Goal: Leave review/rating

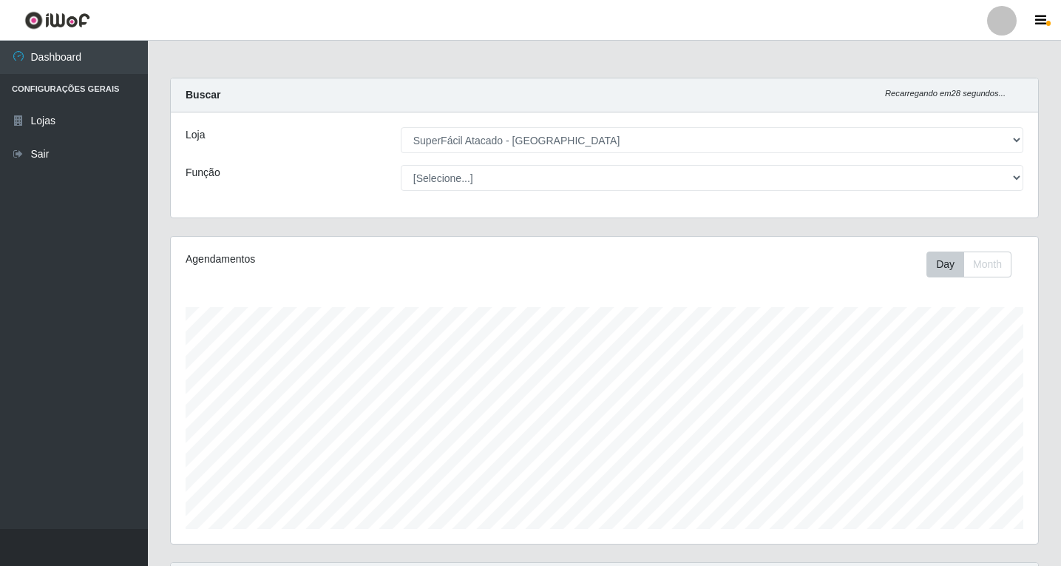
select select "503"
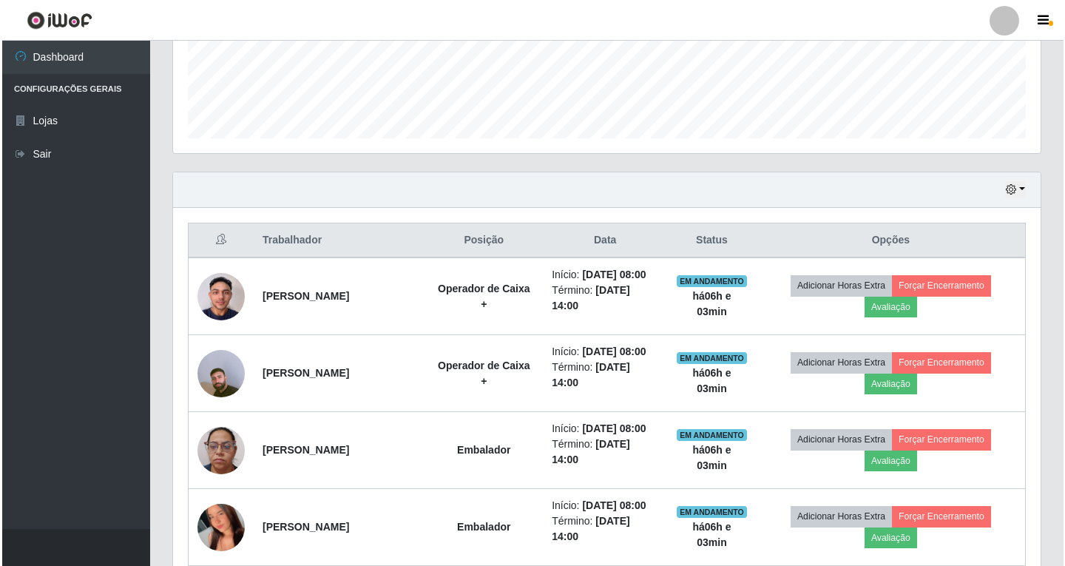
scroll to position [490, 0]
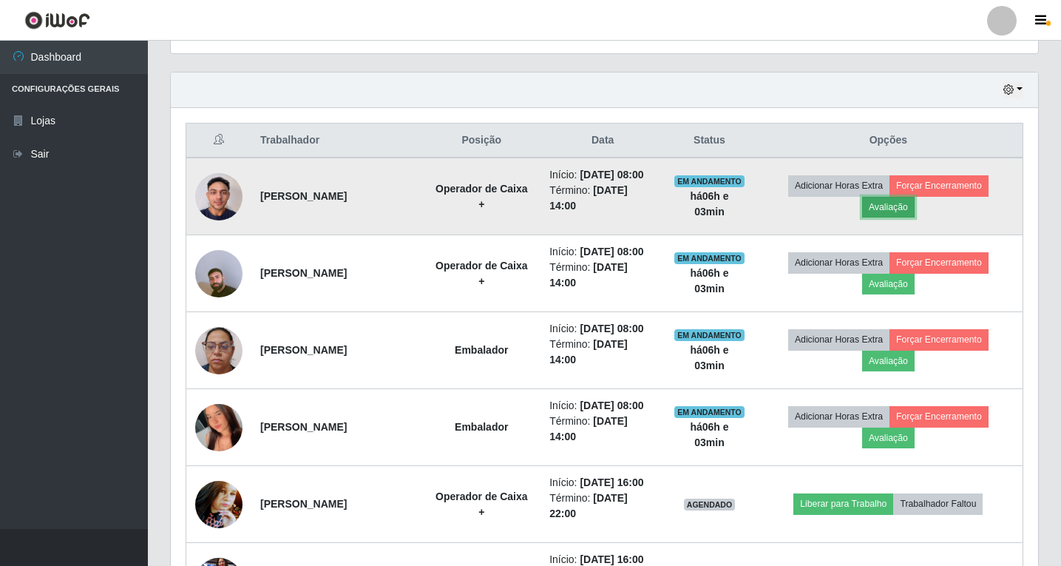
click at [902, 209] on button "Avaliação" at bounding box center [888, 207] width 52 height 21
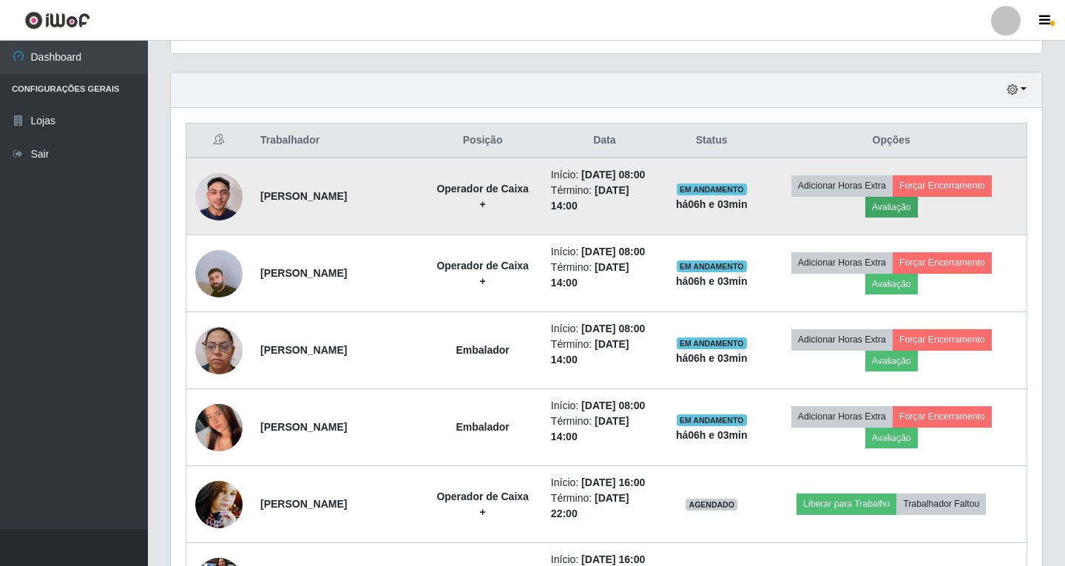
scroll to position [307, 860]
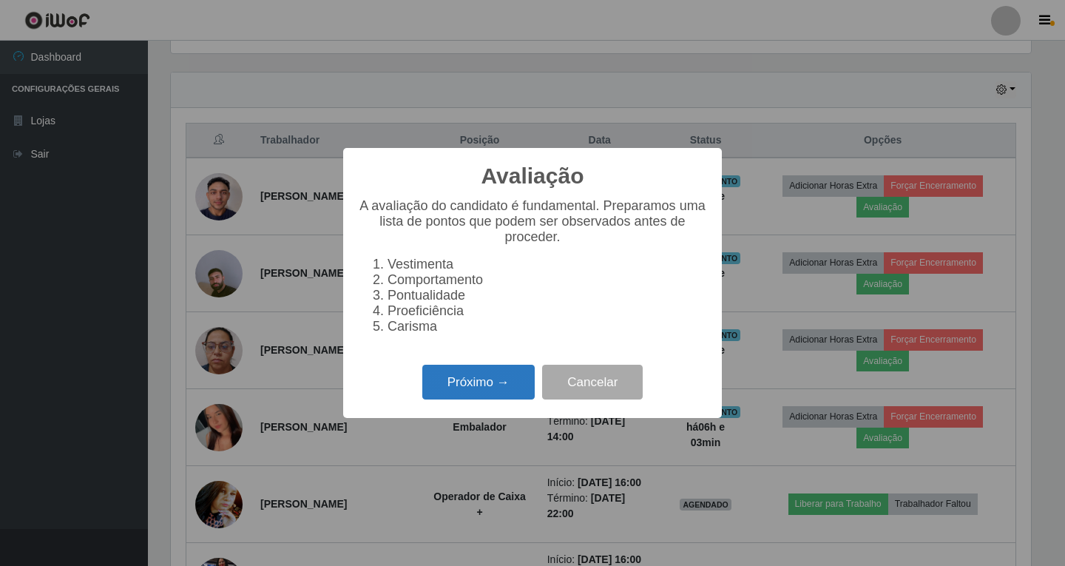
click at [494, 396] on button "Próximo →" at bounding box center [478, 381] width 112 height 35
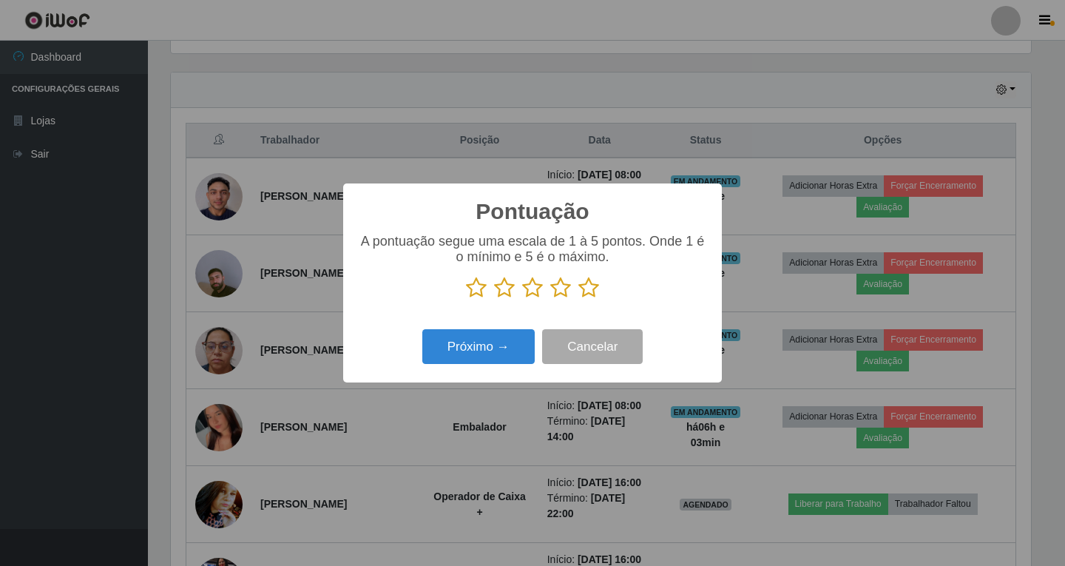
click at [560, 290] on icon at bounding box center [560, 288] width 21 height 22
click at [550, 299] on input "radio" at bounding box center [550, 299] width 0 height 0
click at [478, 352] on button "Próximo →" at bounding box center [478, 346] width 112 height 35
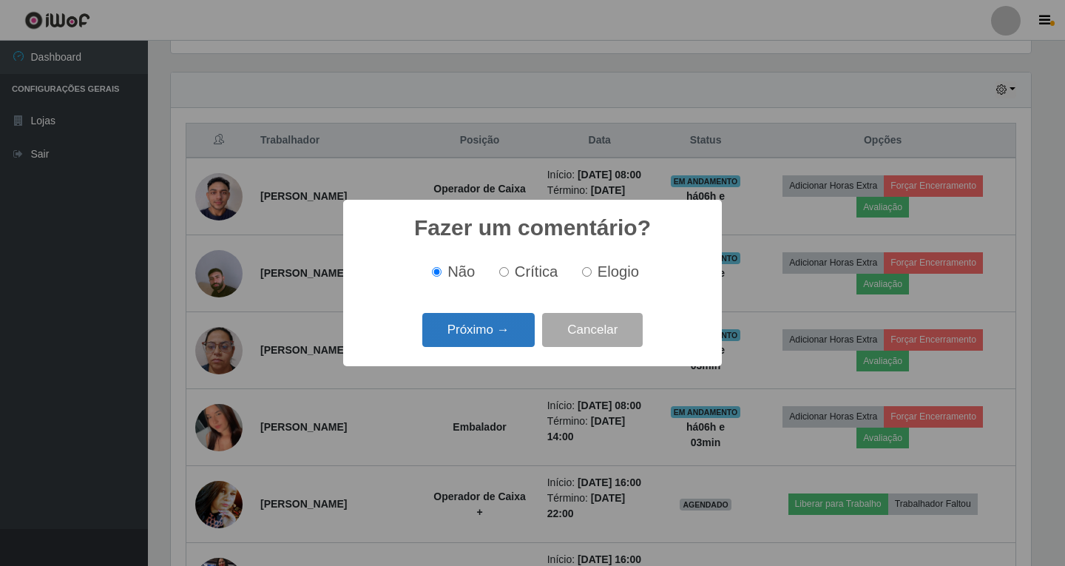
click at [492, 333] on button "Próximo →" at bounding box center [478, 330] width 112 height 35
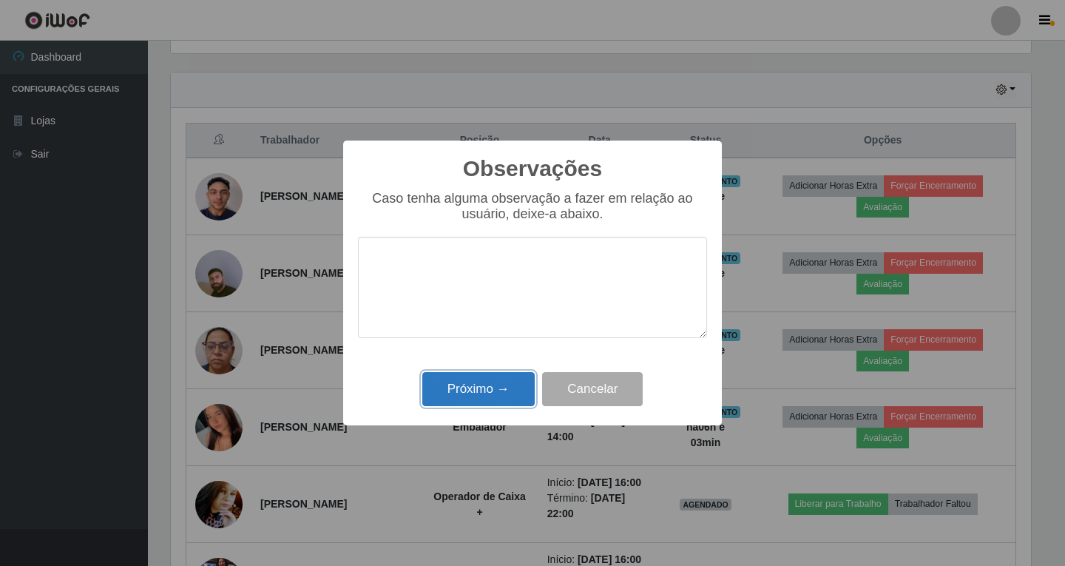
click at [488, 396] on button "Próximo →" at bounding box center [478, 389] width 112 height 35
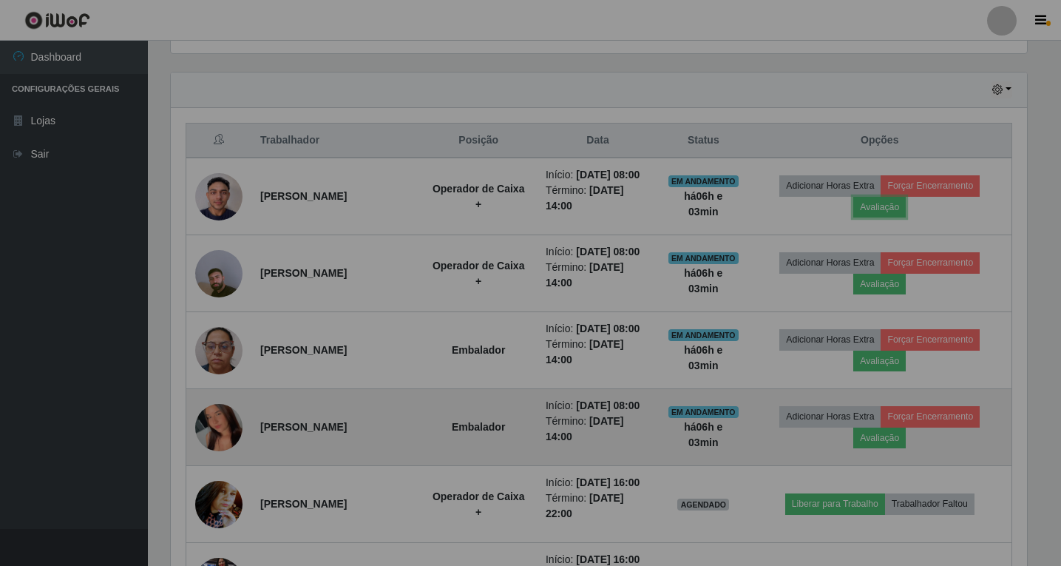
scroll to position [307, 867]
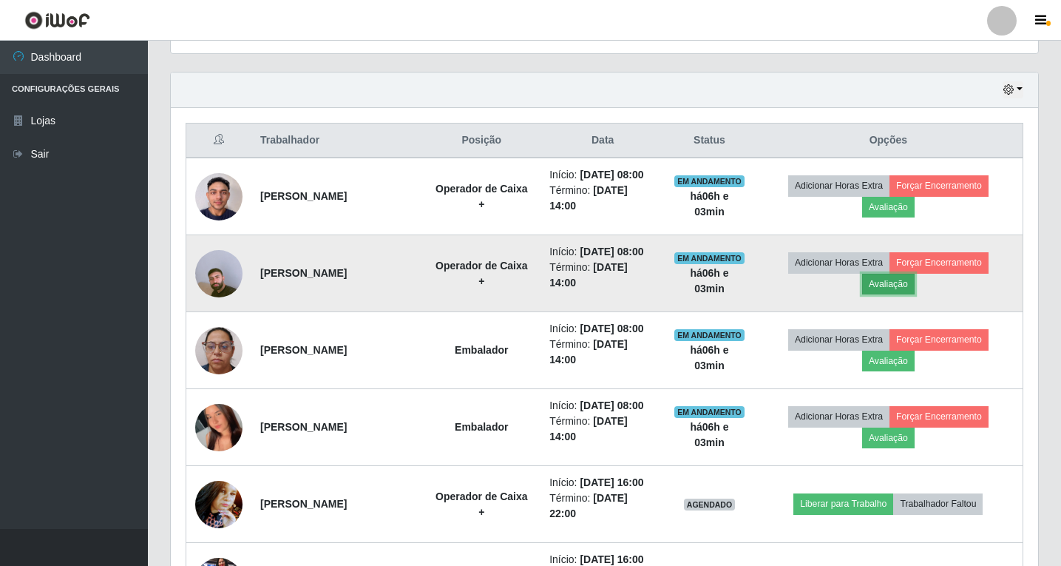
click at [889, 283] on button "Avaliação" at bounding box center [888, 284] width 52 height 21
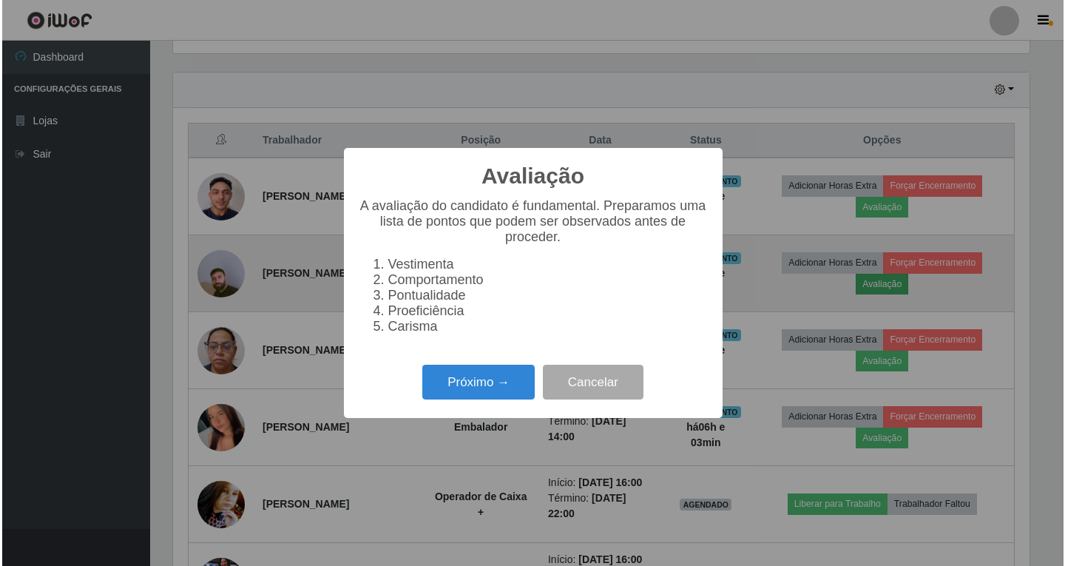
scroll to position [307, 860]
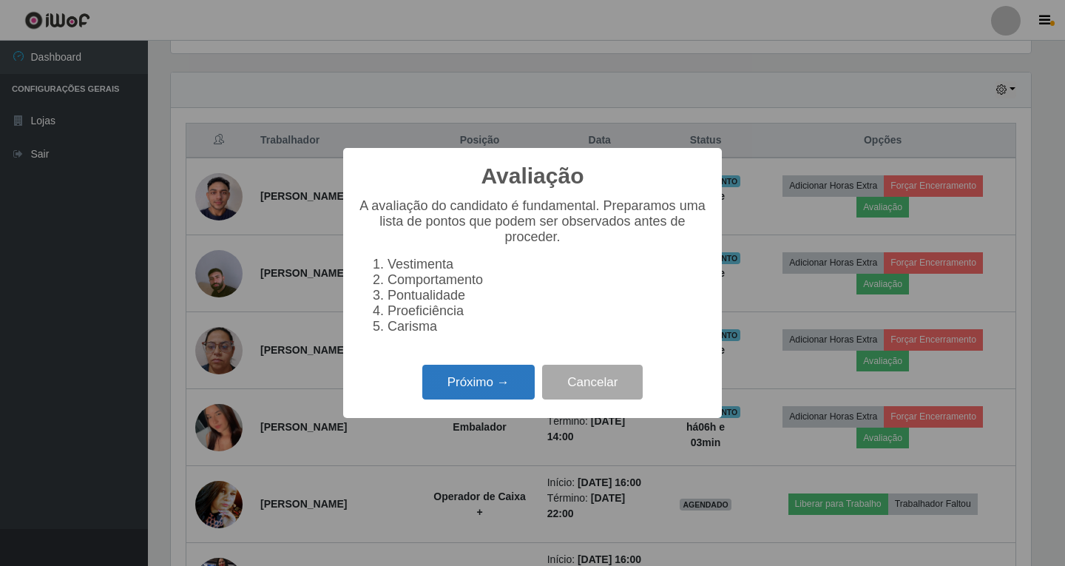
click at [491, 390] on button "Próximo →" at bounding box center [478, 381] width 112 height 35
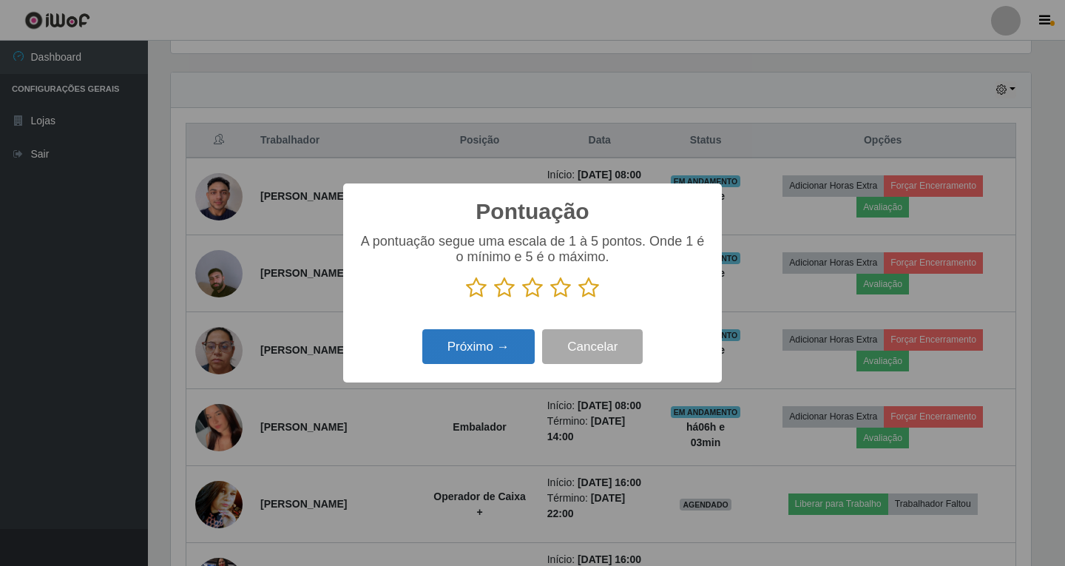
scroll to position [739013, 738460]
click at [562, 288] on icon at bounding box center [560, 288] width 21 height 22
click at [550, 299] on input "radio" at bounding box center [550, 299] width 0 height 0
click at [500, 347] on button "Próximo →" at bounding box center [478, 346] width 112 height 35
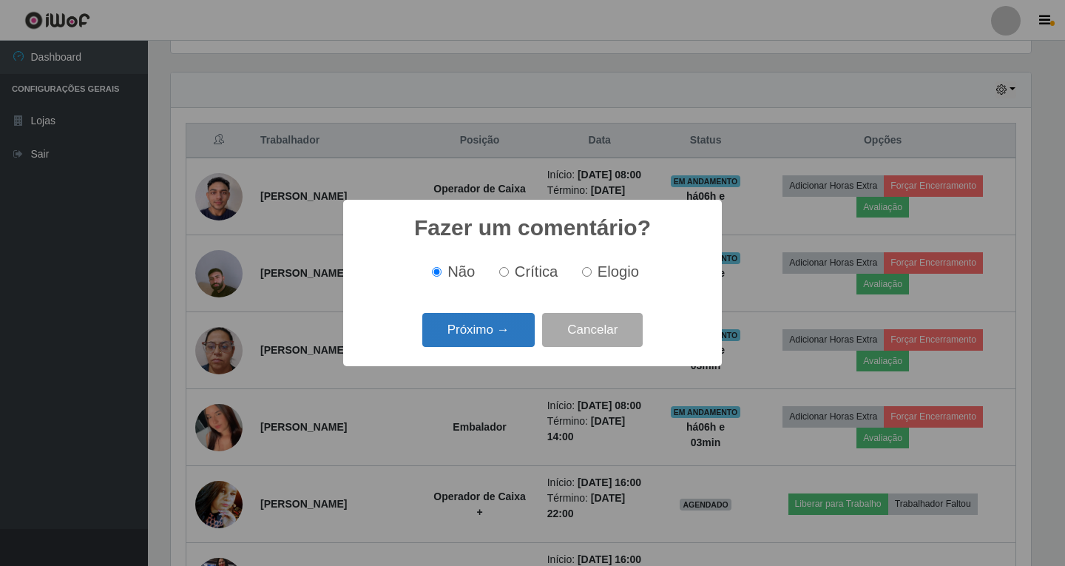
click at [500, 330] on button "Próximo →" at bounding box center [478, 330] width 112 height 35
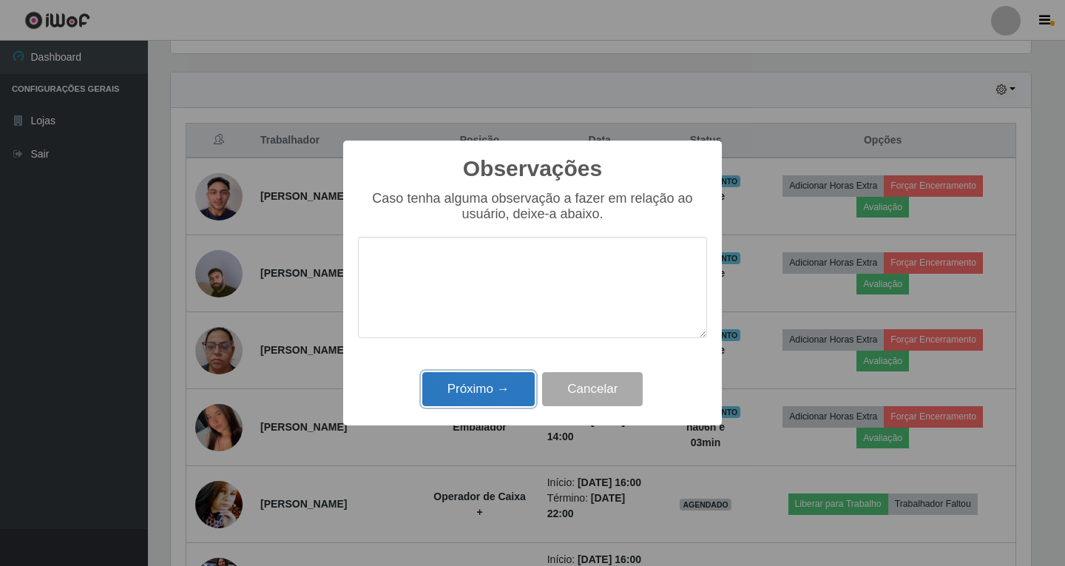
click at [489, 388] on button "Próximo →" at bounding box center [478, 389] width 112 height 35
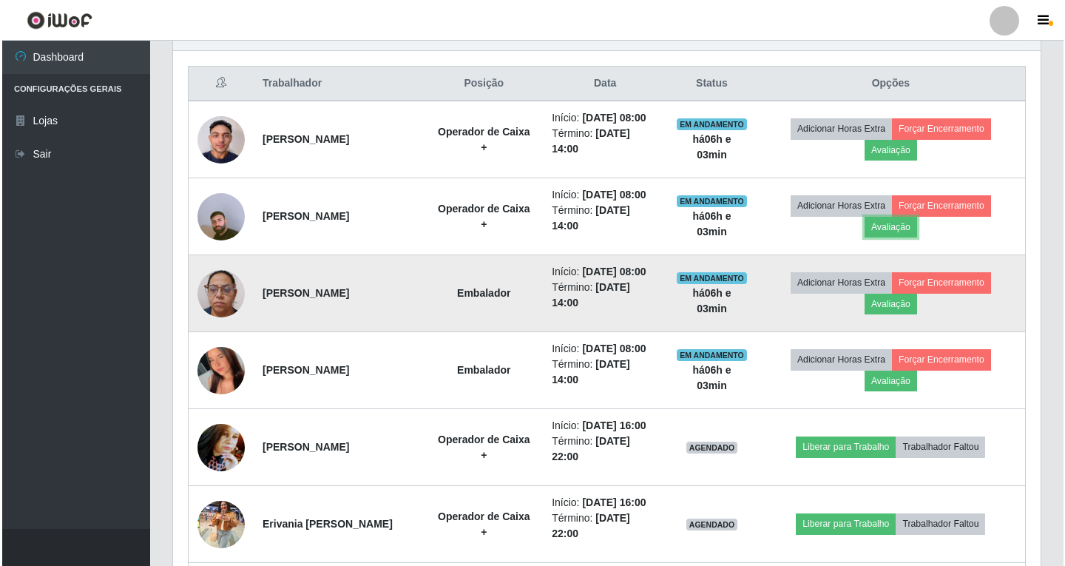
scroll to position [564, 0]
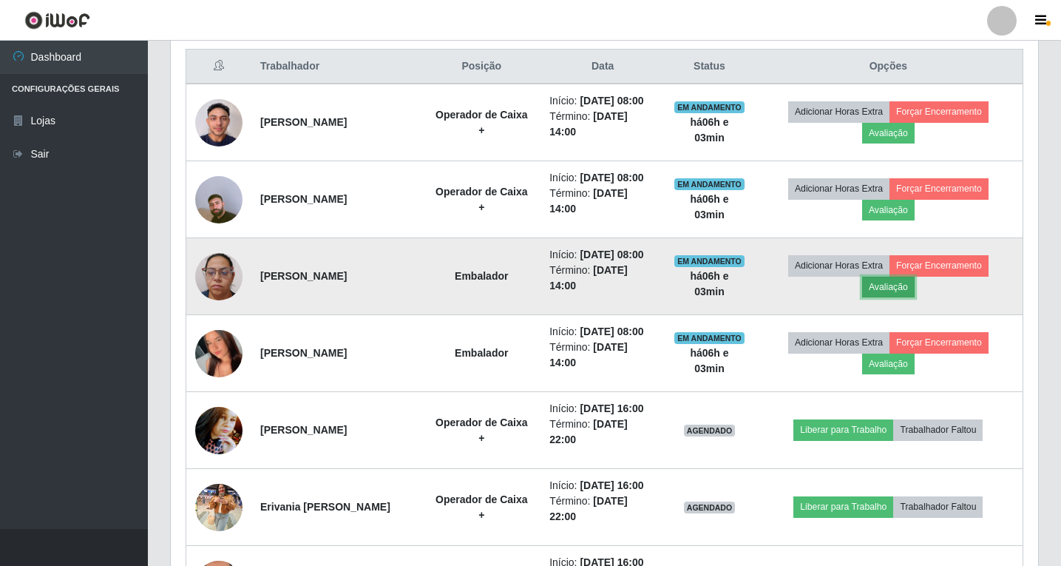
click at [894, 288] on button "Avaliação" at bounding box center [888, 287] width 52 height 21
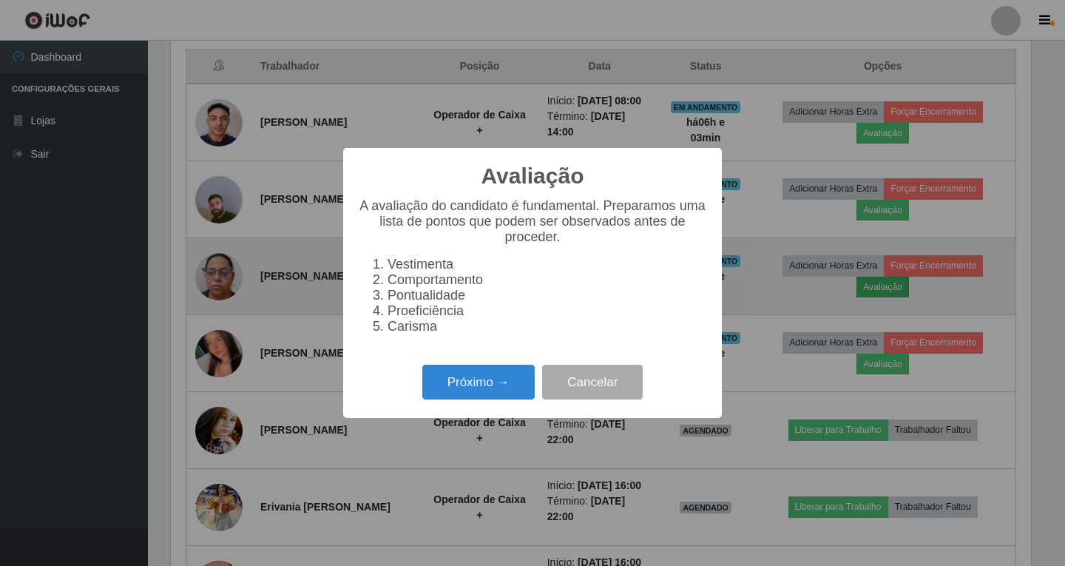
scroll to position [307, 860]
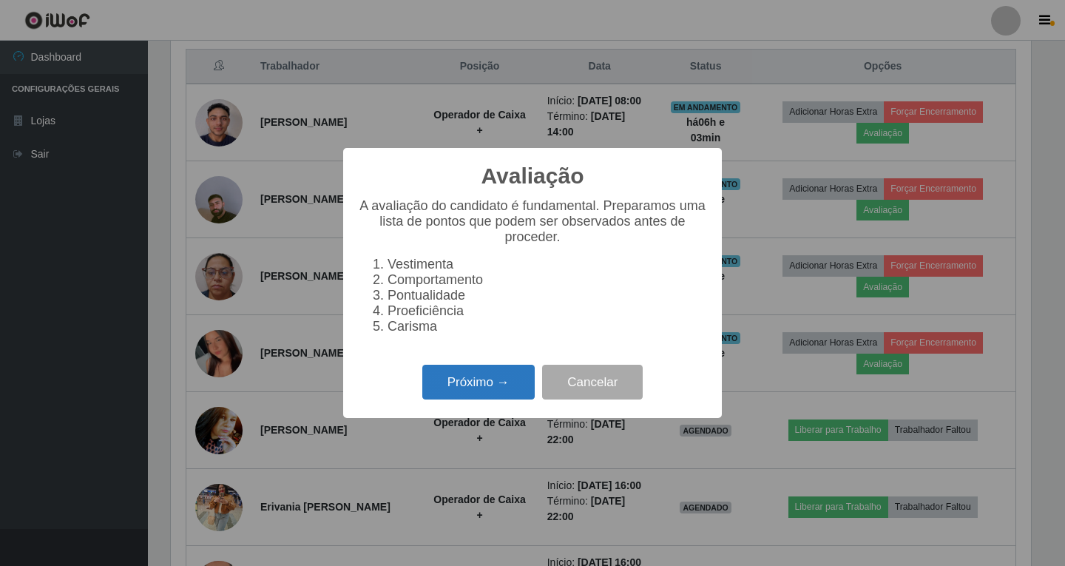
click at [495, 396] on button "Próximo →" at bounding box center [478, 381] width 112 height 35
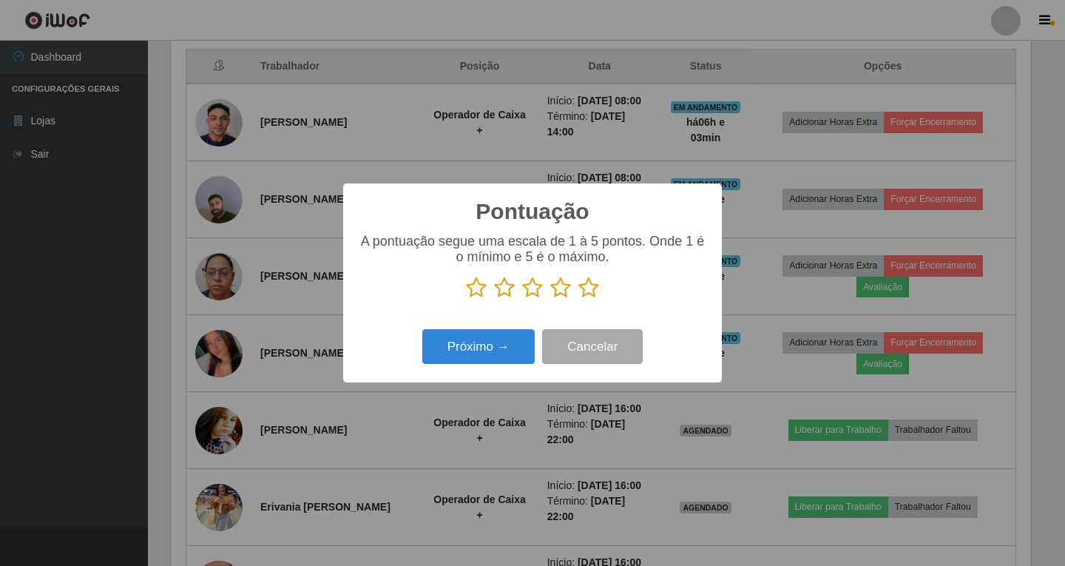
click at [562, 288] on icon at bounding box center [560, 288] width 21 height 22
click at [550, 299] on input "radio" at bounding box center [550, 299] width 0 height 0
click at [500, 348] on button "Próximo →" at bounding box center [478, 346] width 112 height 35
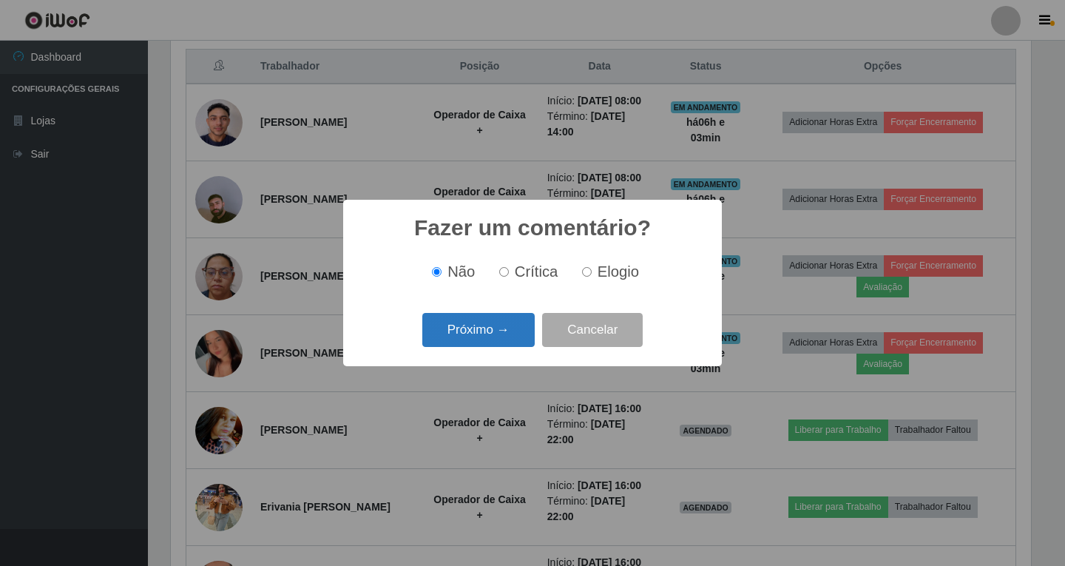
click at [495, 338] on button "Próximo →" at bounding box center [478, 330] width 112 height 35
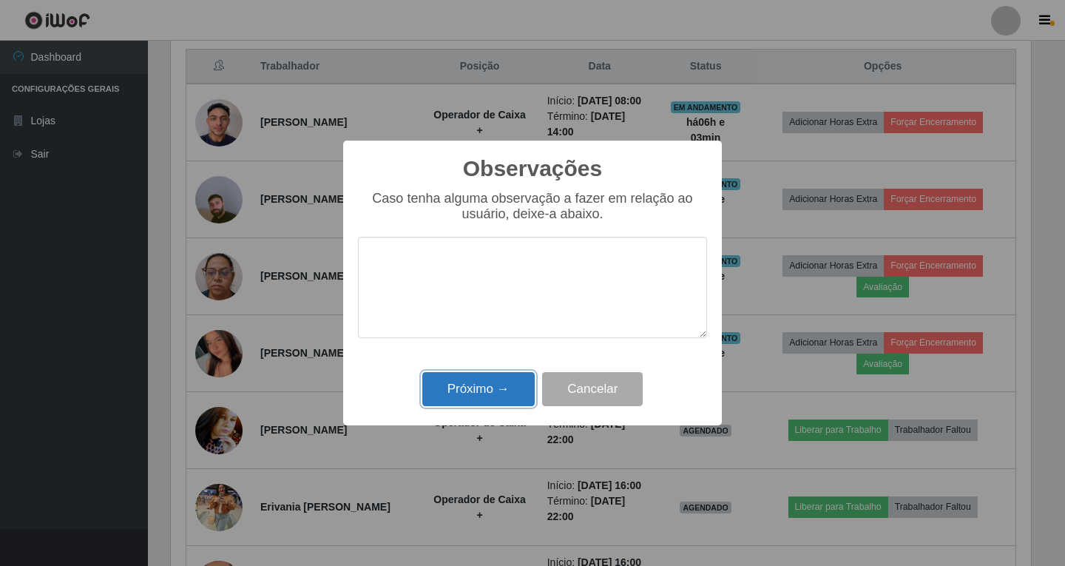
click at [491, 383] on button "Próximo →" at bounding box center [478, 389] width 112 height 35
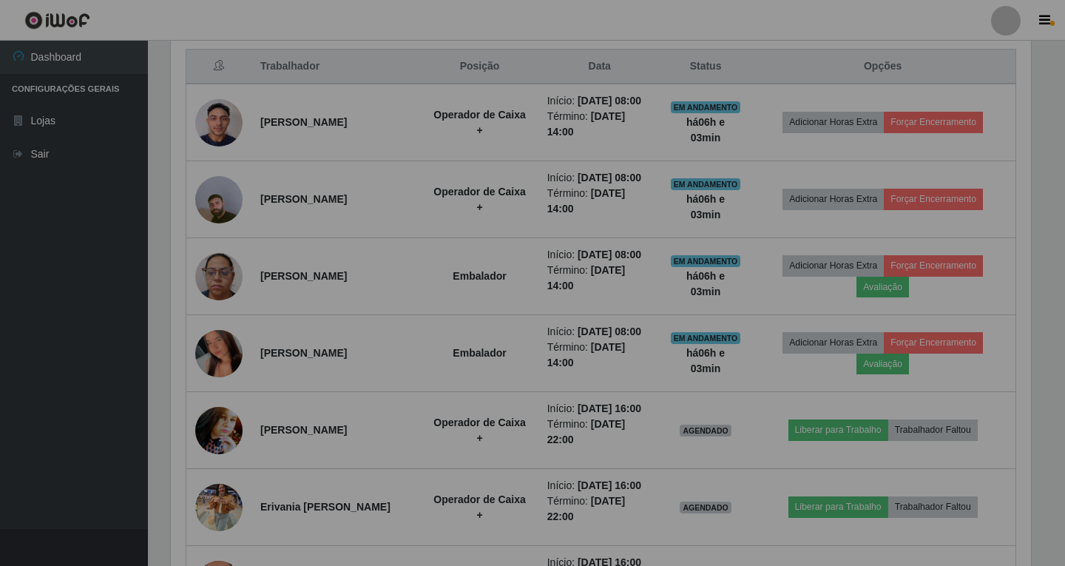
scroll to position [307, 867]
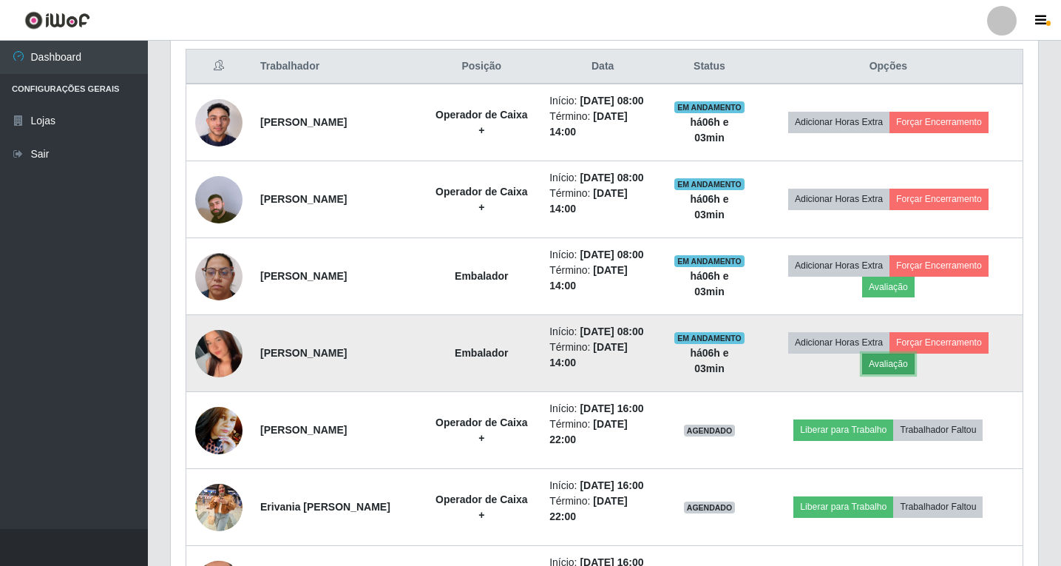
click at [900, 370] on button "Avaliação" at bounding box center [888, 363] width 52 height 21
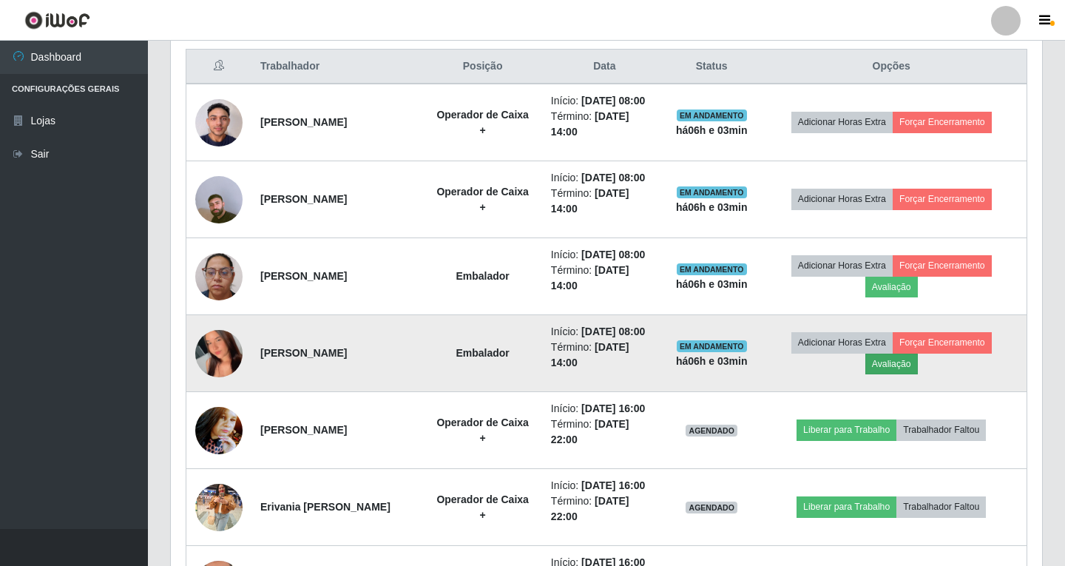
scroll to position [307, 860]
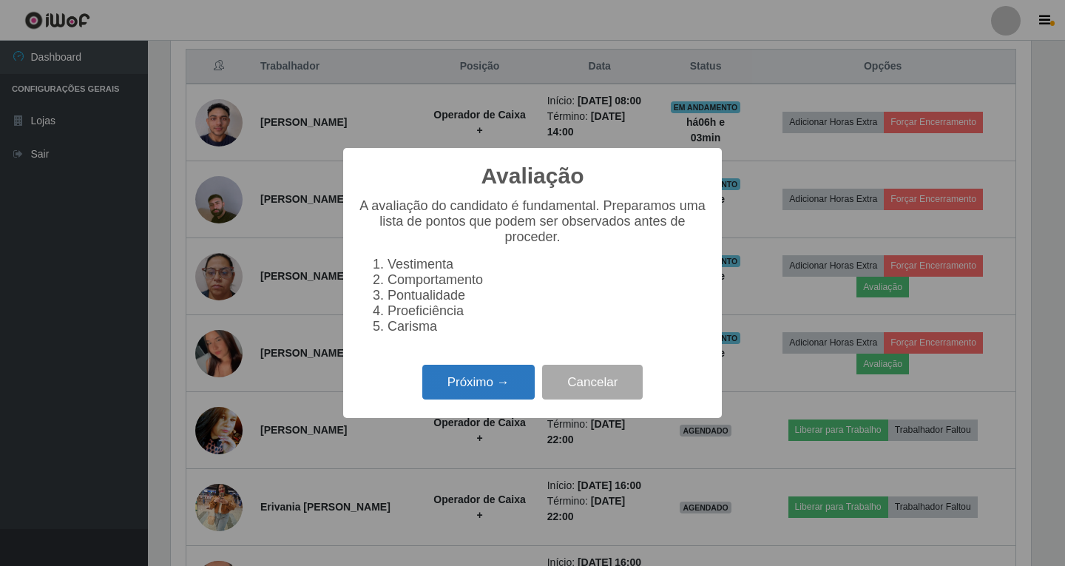
click at [496, 389] on button "Próximo →" at bounding box center [478, 381] width 112 height 35
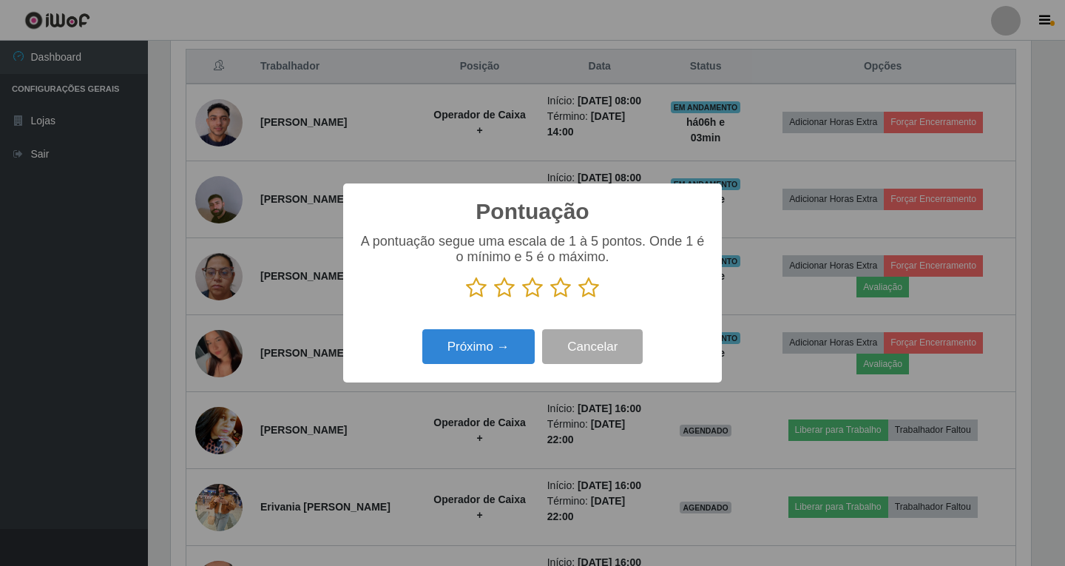
scroll to position [739013, 738460]
click at [562, 291] on icon at bounding box center [560, 288] width 21 height 22
click at [550, 299] on input "radio" at bounding box center [550, 299] width 0 height 0
click at [492, 362] on button "Próximo →" at bounding box center [478, 346] width 112 height 35
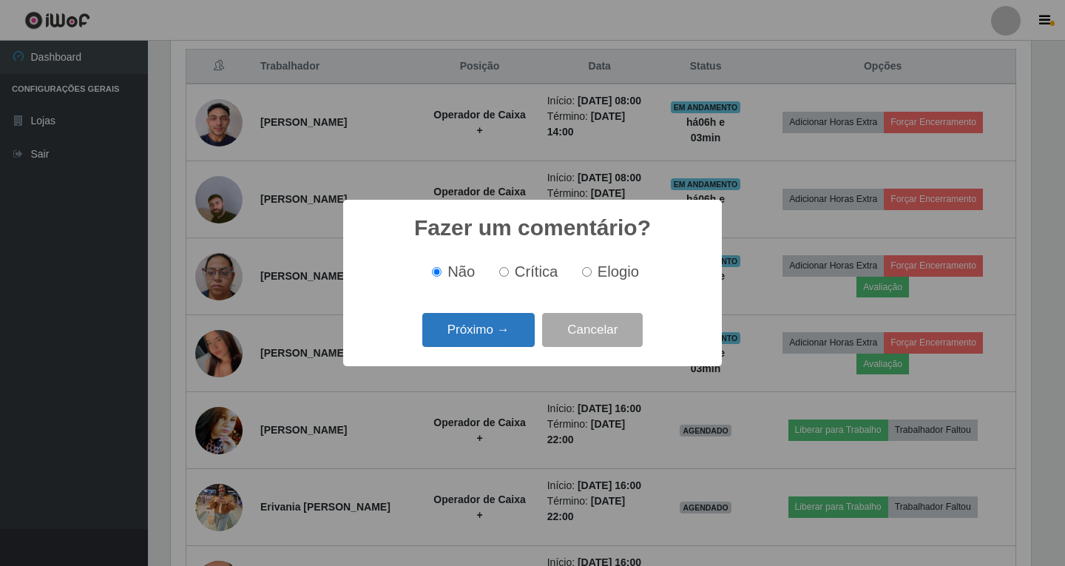
click at [501, 333] on button "Próximo →" at bounding box center [478, 330] width 112 height 35
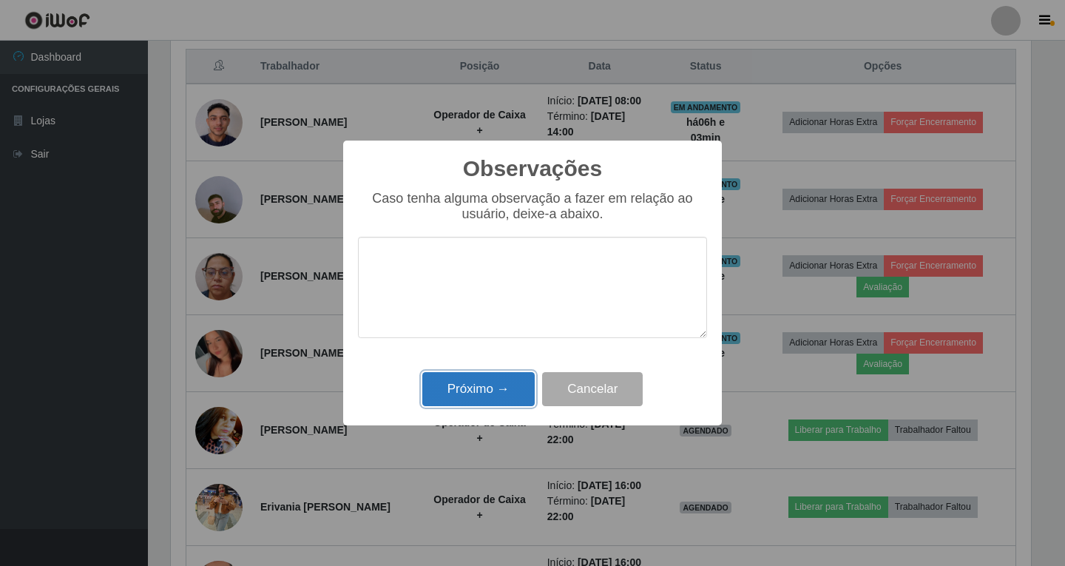
click at [485, 389] on button "Próximo →" at bounding box center [478, 389] width 112 height 35
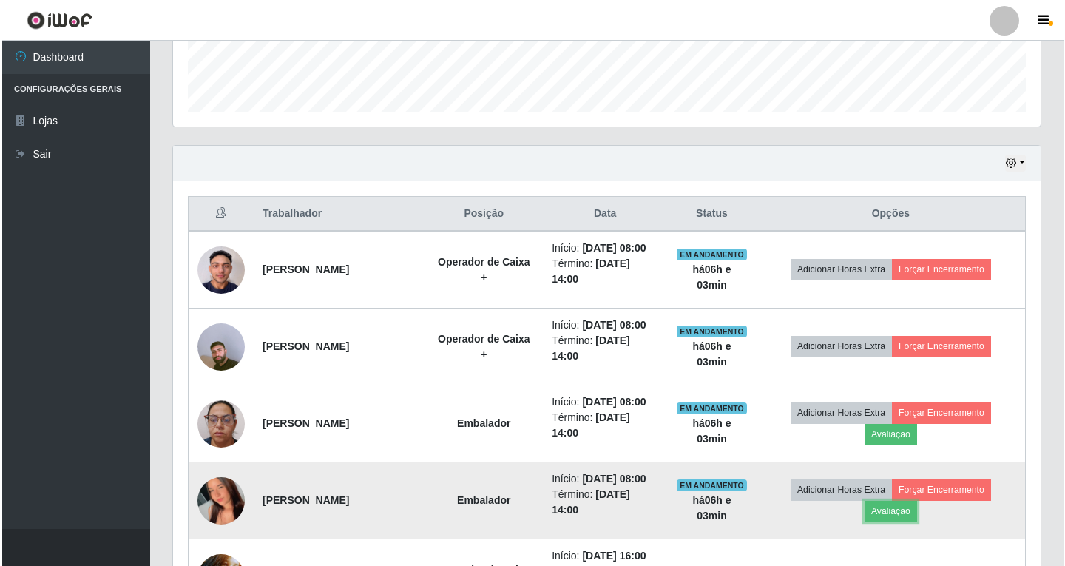
scroll to position [0, 0]
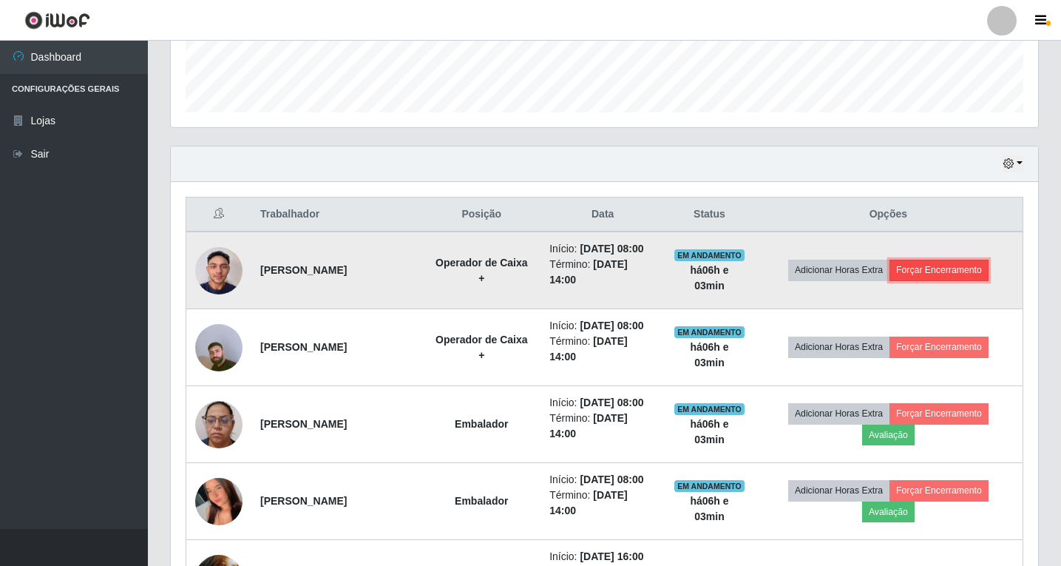
click at [952, 273] on button "Forçar Encerramento" at bounding box center [938, 270] width 99 height 21
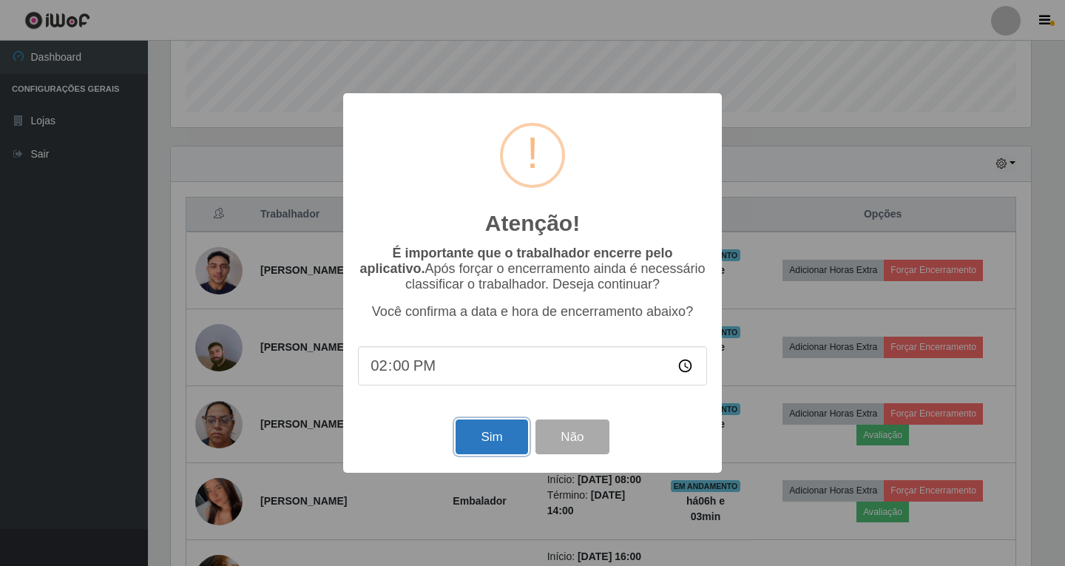
click at [495, 449] on button "Sim" at bounding box center [491, 436] width 72 height 35
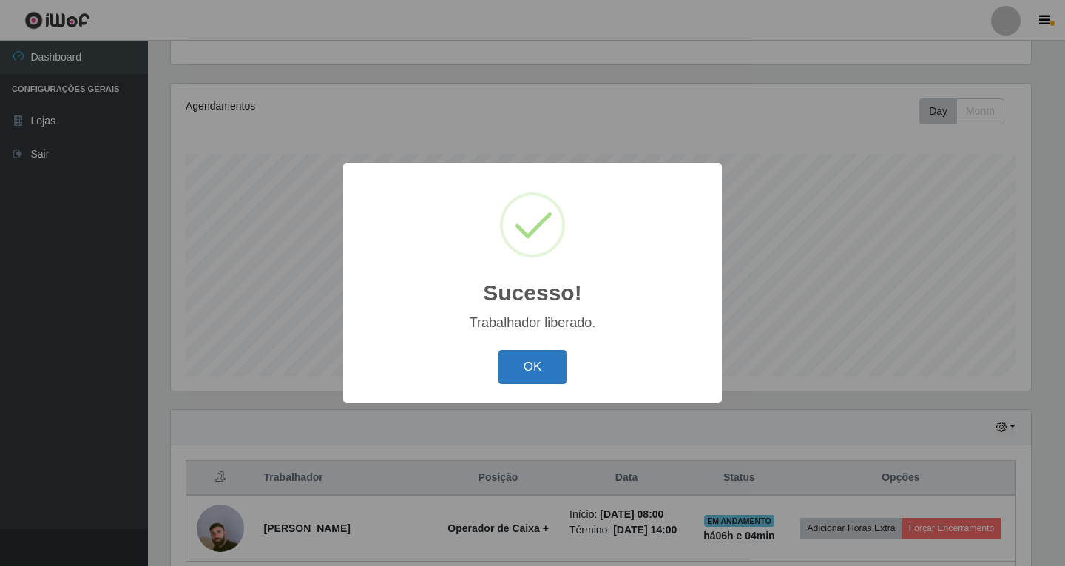
click at [526, 375] on button "OK" at bounding box center [532, 367] width 69 height 35
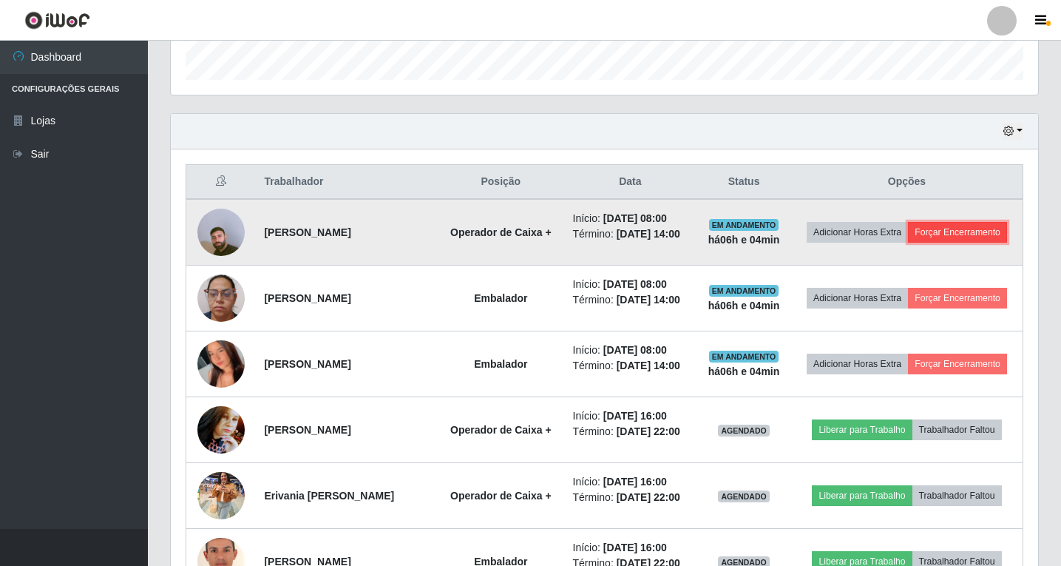
click at [915, 242] on button "Forçar Encerramento" at bounding box center [957, 232] width 99 height 21
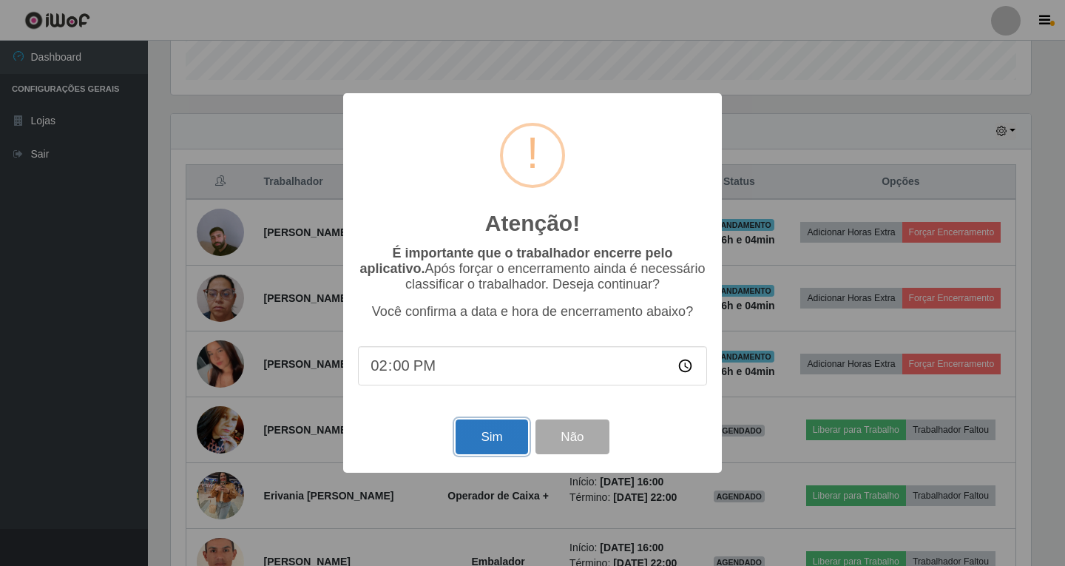
click at [484, 435] on button "Sim" at bounding box center [491, 436] width 72 height 35
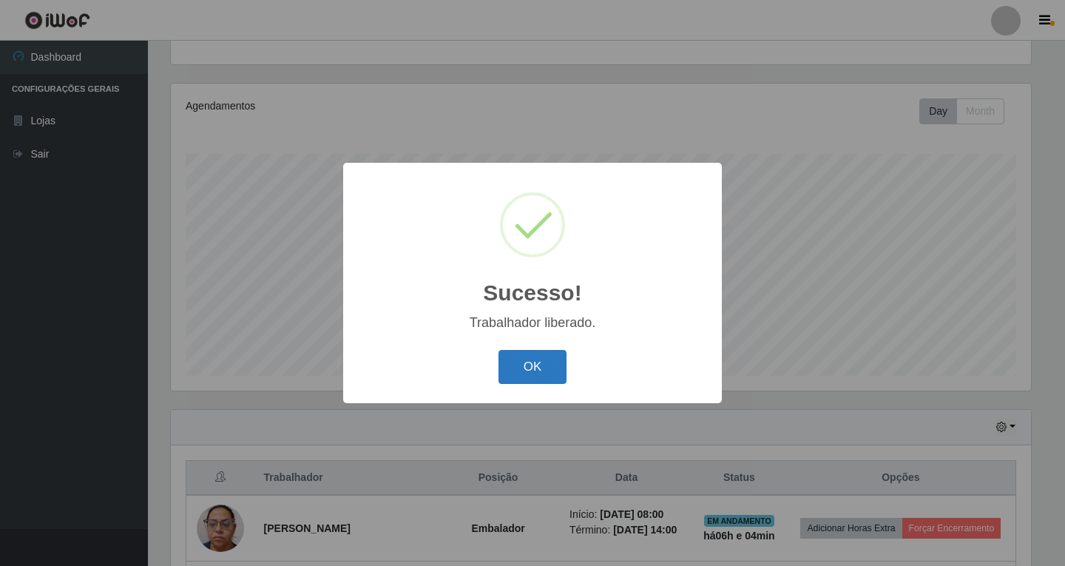
click at [546, 373] on button "OK" at bounding box center [532, 367] width 69 height 35
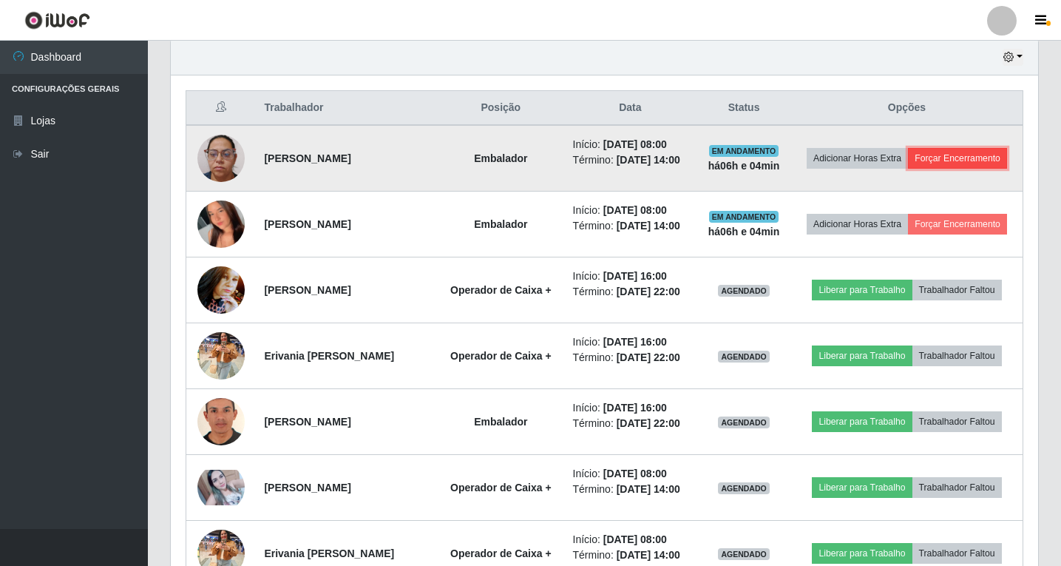
click at [908, 169] on button "Forçar Encerramento" at bounding box center [957, 158] width 99 height 21
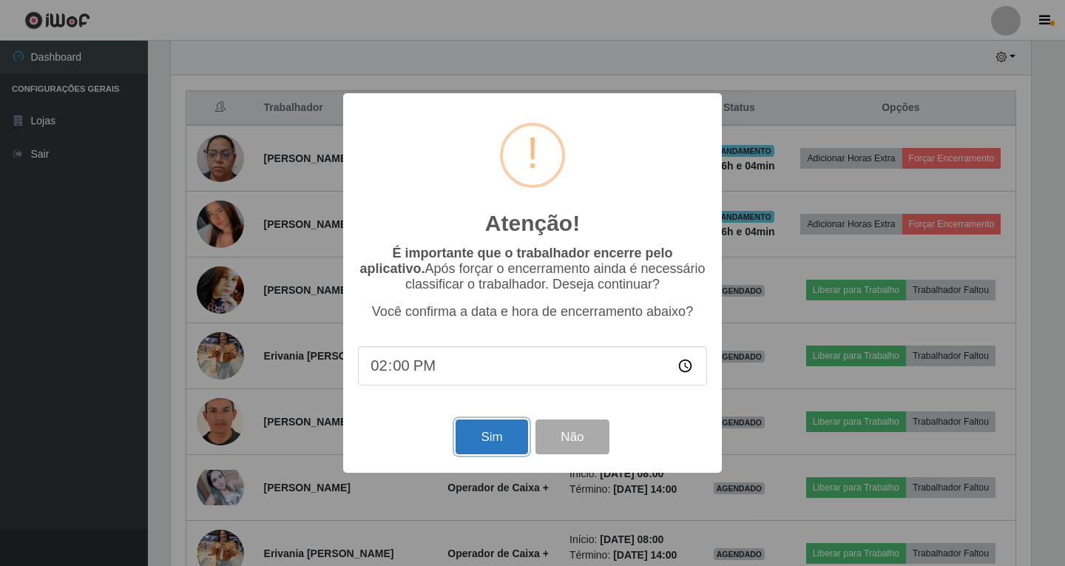
click at [493, 435] on button "Sim" at bounding box center [491, 436] width 72 height 35
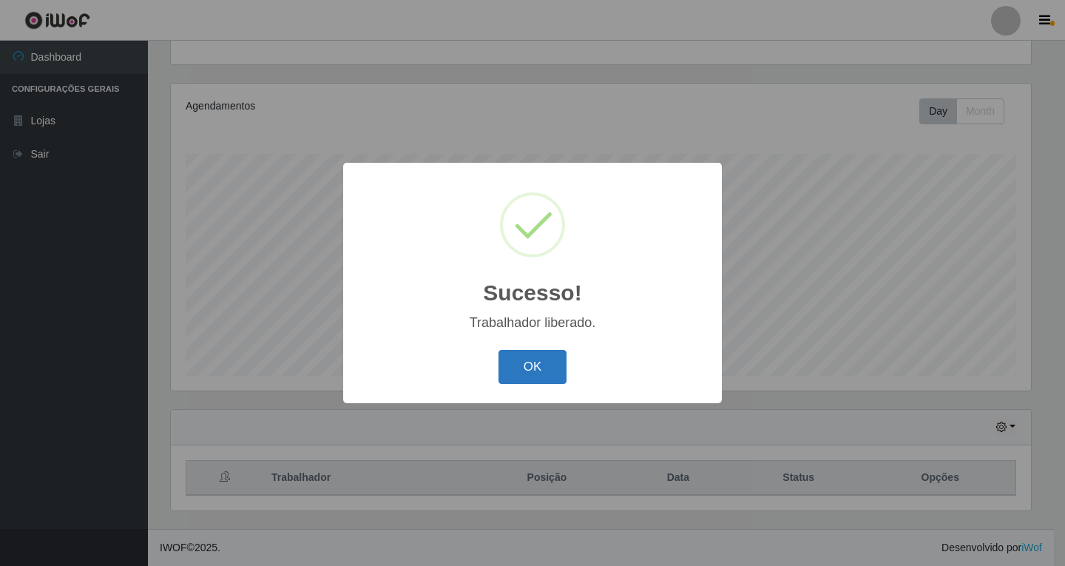
click at [529, 354] on button "OK" at bounding box center [532, 367] width 69 height 35
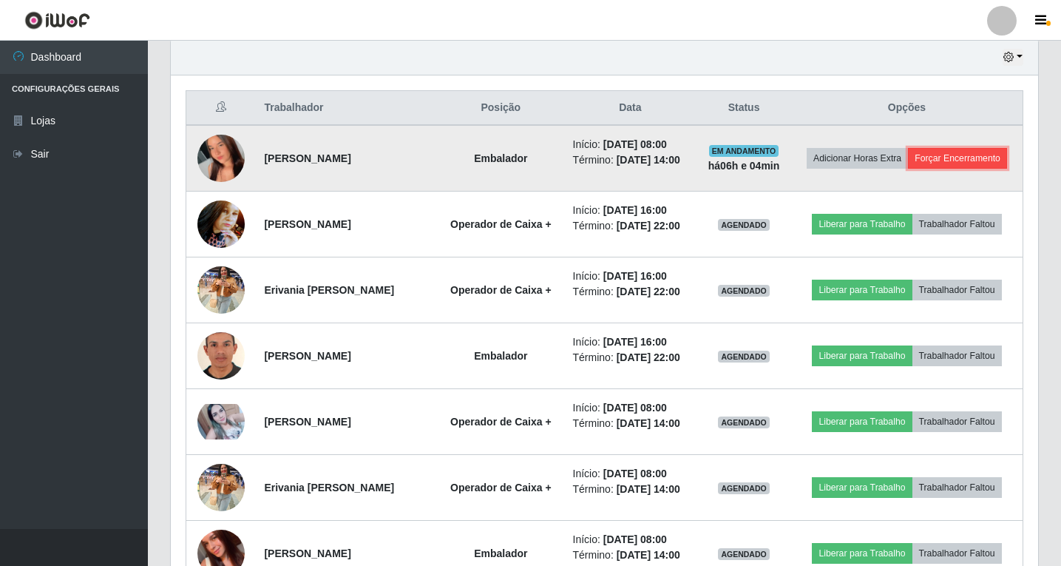
click at [908, 169] on button "Forçar Encerramento" at bounding box center [957, 158] width 99 height 21
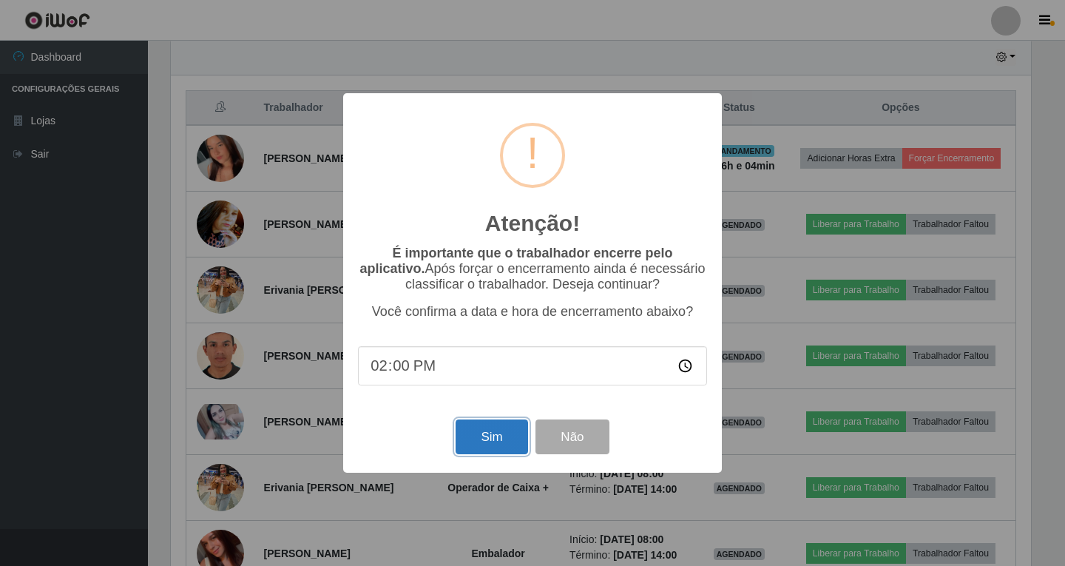
click at [494, 433] on button "Sim" at bounding box center [491, 436] width 72 height 35
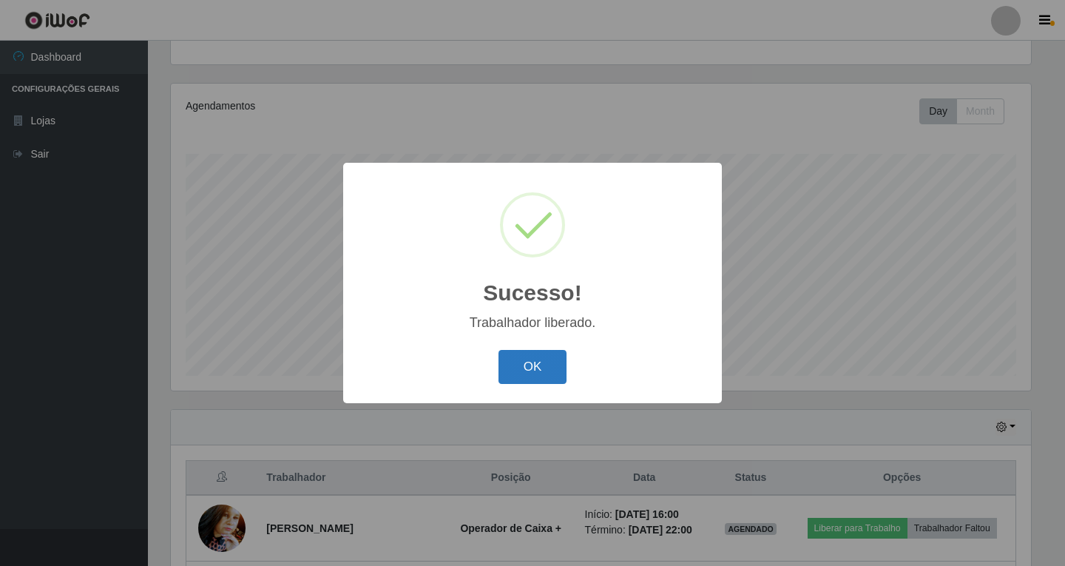
click at [526, 360] on button "OK" at bounding box center [532, 367] width 69 height 35
